Goal: Navigation & Orientation: Find specific page/section

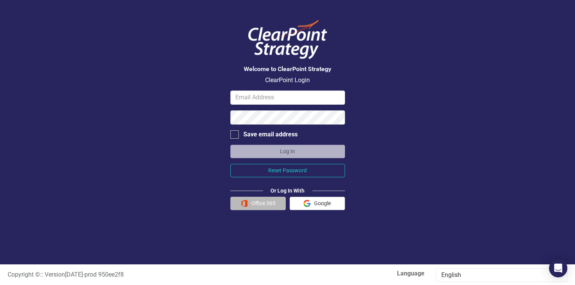
click at [264, 201] on button "Office 365" at bounding box center [257, 203] width 55 height 13
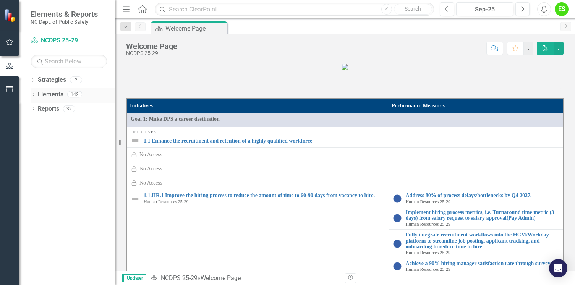
click at [47, 97] on link "Elements" at bounding box center [51, 94] width 26 height 9
click at [35, 96] on icon "Dropdown" at bounding box center [33, 95] width 5 height 4
click at [63, 139] on link "Initiative Initiatives" at bounding box center [60, 137] width 37 height 9
click at [37, 138] on icon "Dropdown" at bounding box center [36, 138] width 5 height 4
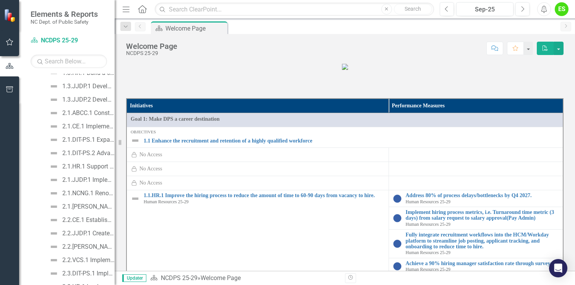
scroll to position [557, 0]
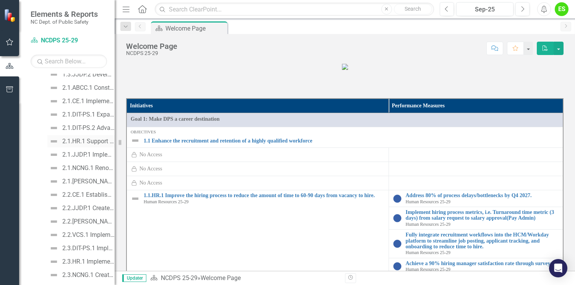
click at [94, 143] on div "2.1.HR.1 Support the implementation and evaluation of workplace safety measures…" at bounding box center [88, 141] width 52 height 7
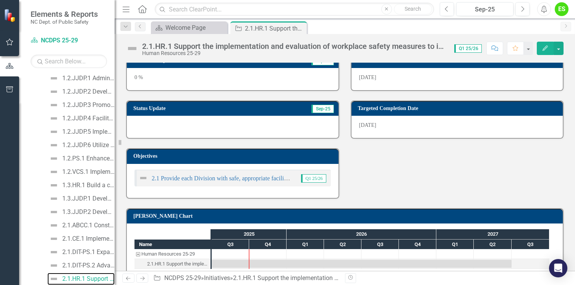
scroll to position [74, 0]
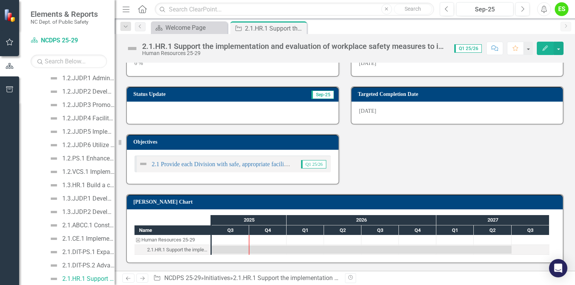
drag, startPoint x: 508, startPoint y: 164, endPoint x: 513, endPoint y: 160, distance: 6.6
click at [513, 175] on div "Percent Complete Sep-25 0 % Status Update Sep-25 Objectives 2.1 Provide each Di…" at bounding box center [344, 106] width 449 height 155
click at [178, 251] on div "2.1.HR.1 Support the implementation and evaluation of workplace safety measures…" at bounding box center [177, 250] width 61 height 10
click at [222, 168] on div "2.1 Provide each Division with safe, appropriate facilities and infrastructure …" at bounding box center [215, 163] width 153 height 9
click at [223, 161] on div "2.1 Provide each Division with safe, appropriate facilities and infrastructure …" at bounding box center [215, 163] width 153 height 9
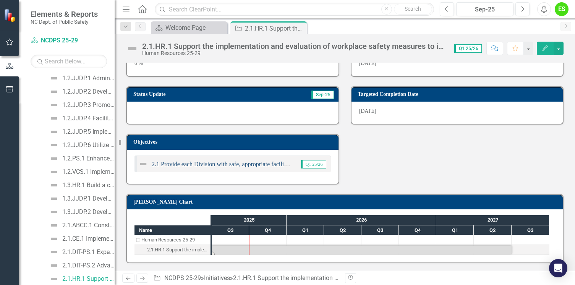
click at [223, 165] on link "2.1 Provide each Division with safe, appropriate facilities and infrastructure …" at bounding box center [274, 164] width 245 height 6
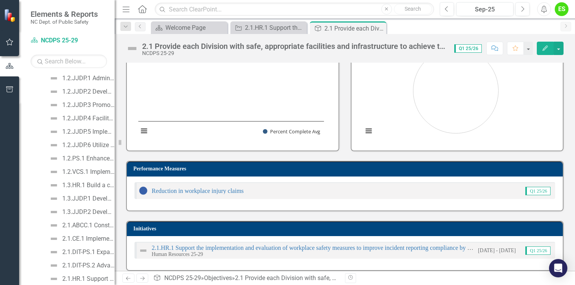
scroll to position [63, 0]
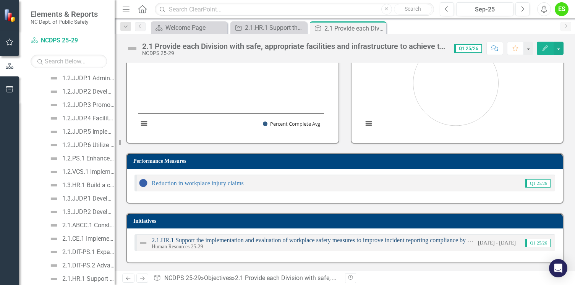
click at [400, 239] on link "2.1.HR.1 Support the implementation and evaluation of workplace safety measures…" at bounding box center [370, 240] width 437 height 6
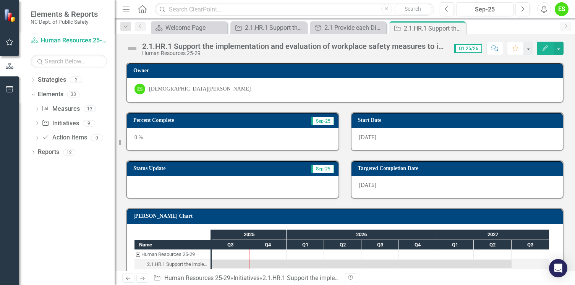
click at [403, 61] on div "2.1.HR.1 Support the implementation and evaluation of workplace safety measures…" at bounding box center [345, 152] width 460 height 237
click at [424, 49] on div "2.1.HR.1 Support the implementation and evaluation of workplace safety measures…" at bounding box center [294, 46] width 304 height 8
click at [426, 45] on div "2.1.HR.1 Support the implementation and evaluation of workplace safety measures…" at bounding box center [294, 46] width 304 height 8
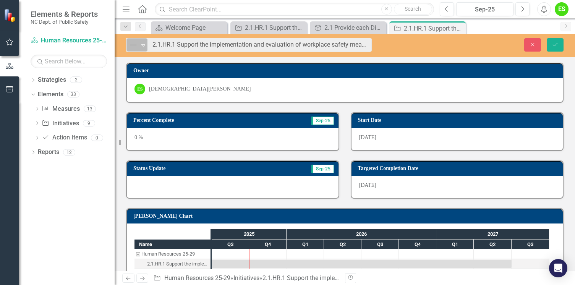
click at [141, 45] on icon "Expand" at bounding box center [143, 45] width 8 height 6
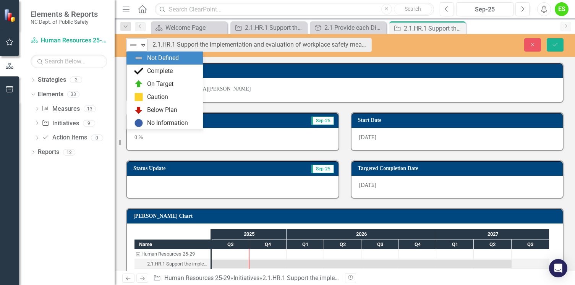
click at [143, 43] on icon "Expand" at bounding box center [143, 45] width 8 height 6
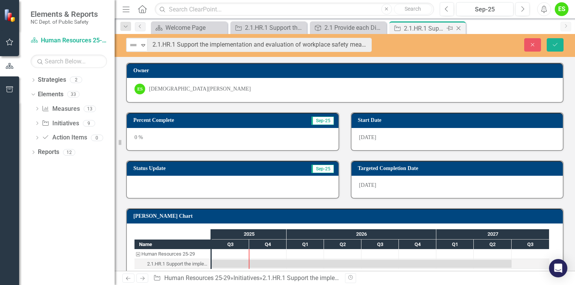
click at [449, 28] on icon "Pin" at bounding box center [450, 28] width 6 height 8
